Goal: Find specific page/section: Find specific page/section

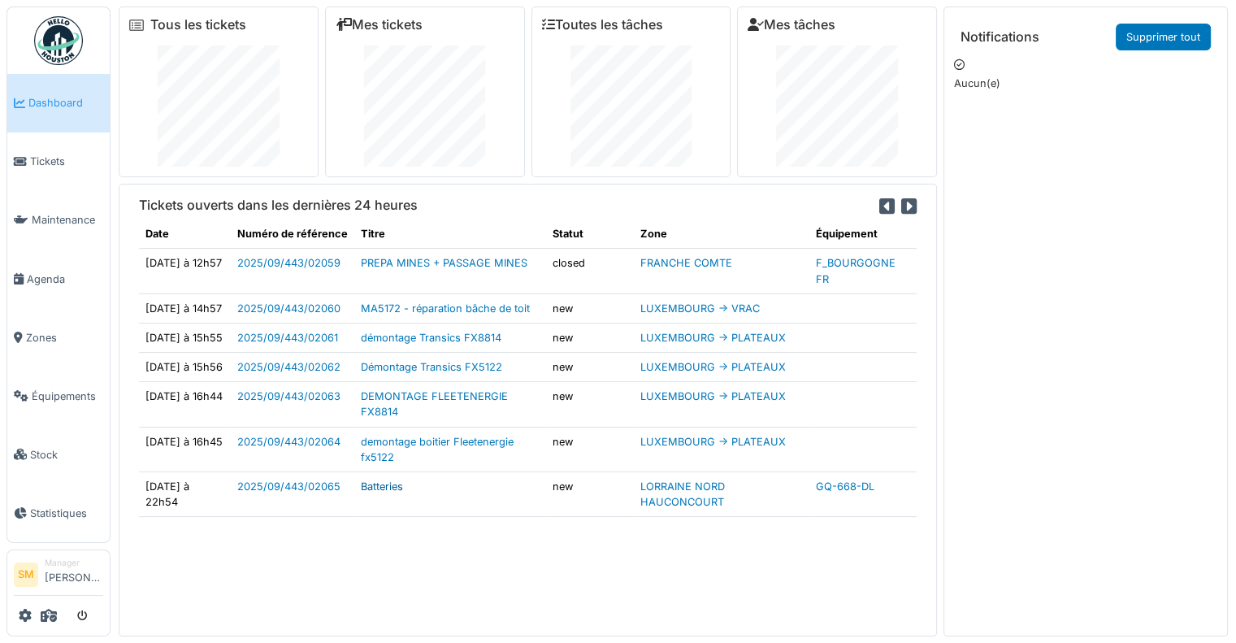
click at [378, 493] on link "Batteries" at bounding box center [382, 486] width 42 height 12
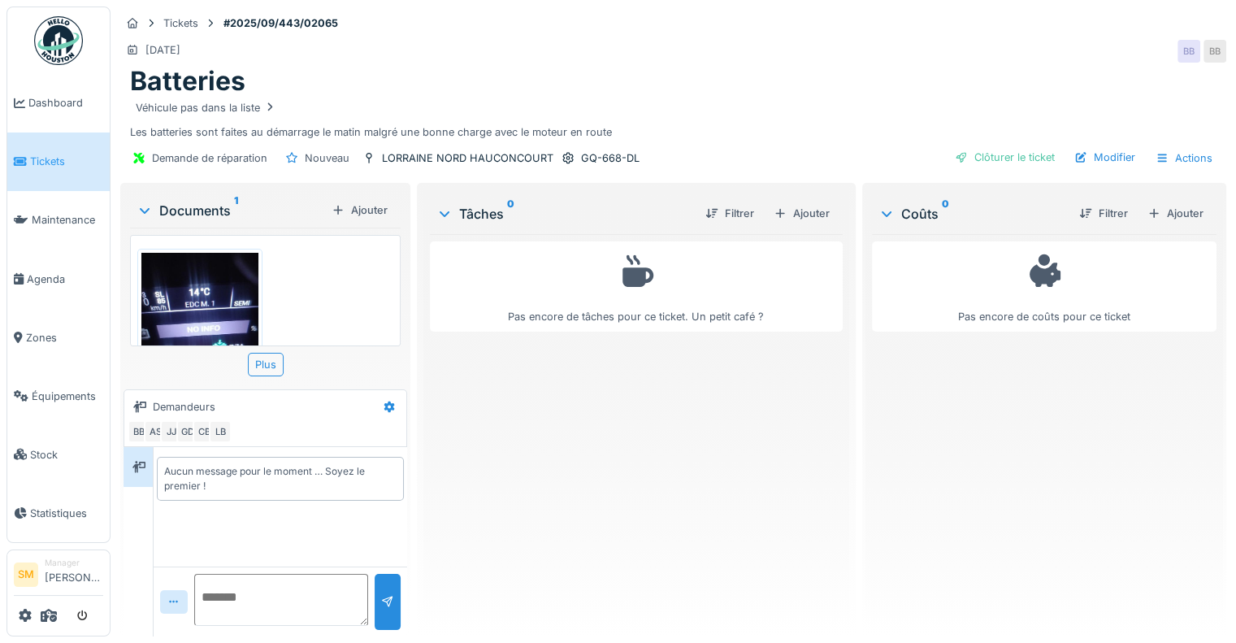
click at [195, 304] on img at bounding box center [199, 330] width 117 height 155
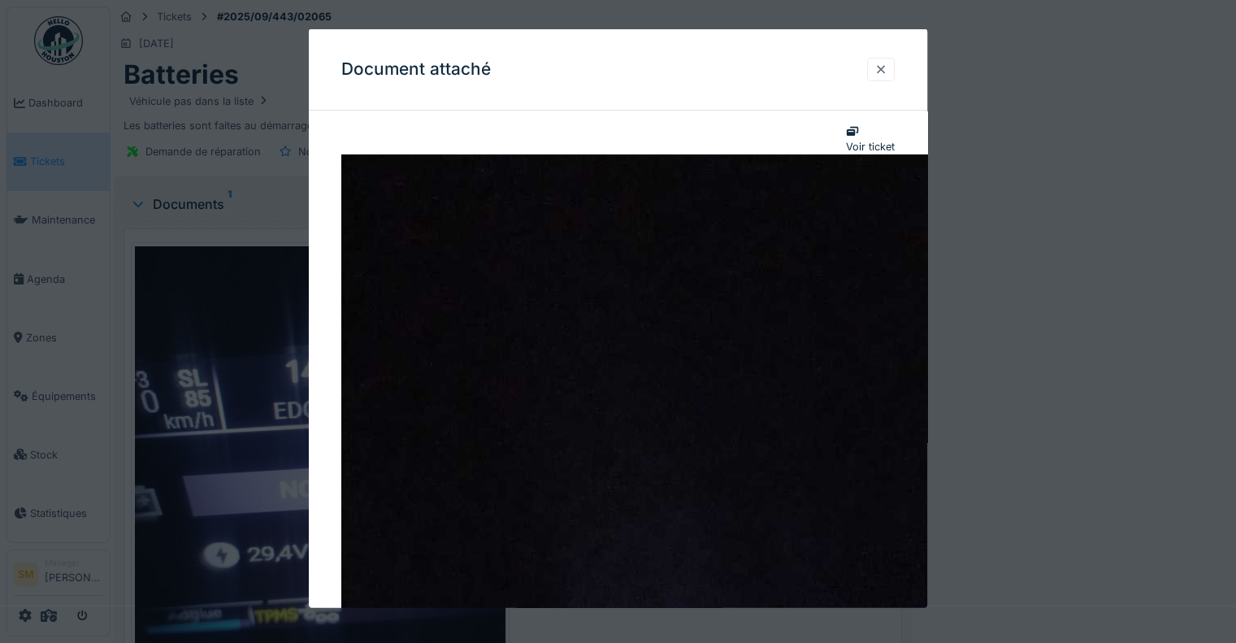
click at [895, 67] on div at bounding box center [881, 70] width 28 height 24
